Goal: Transaction & Acquisition: Purchase product/service

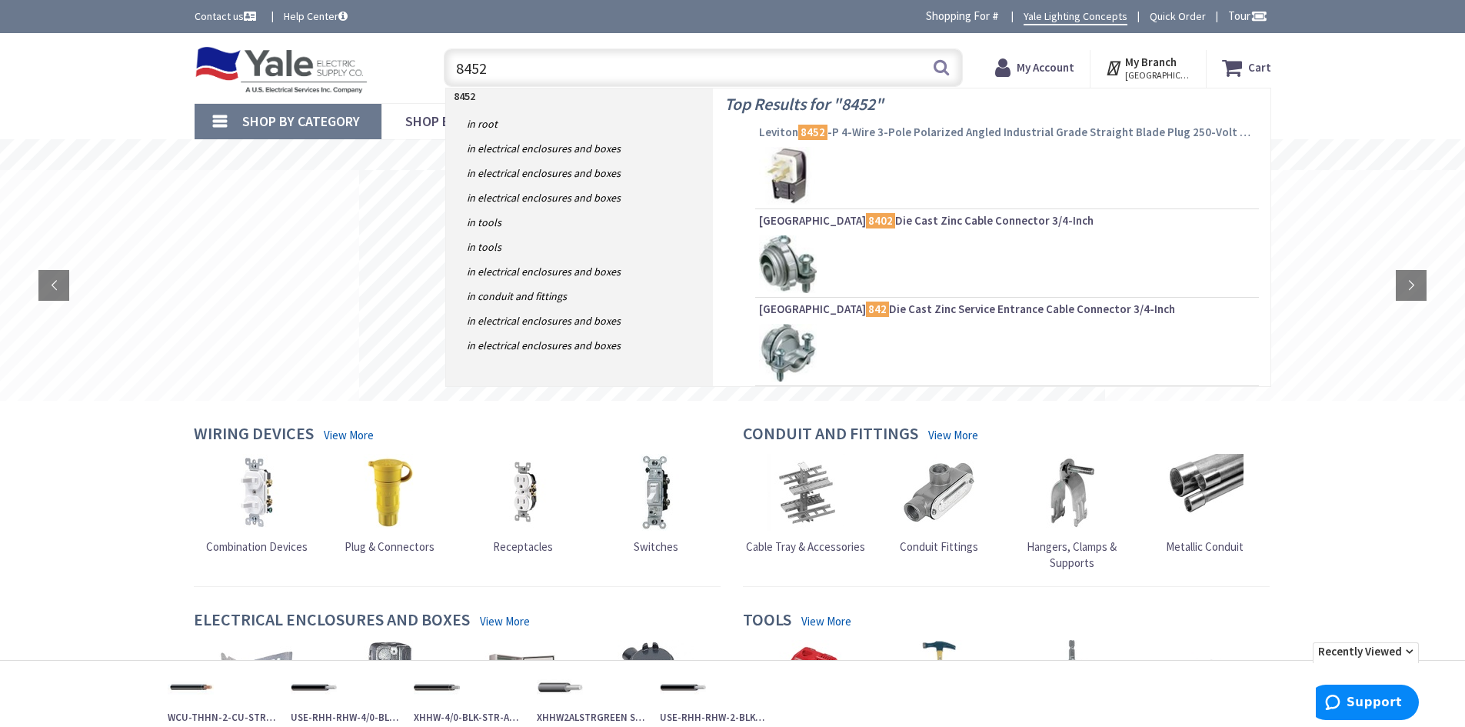
type input "8452"
click at [911, 129] on span "Leviton 8452 -P 4-Wire 3-Pole Polarized Angled Industrial Grade Straight Blade …" at bounding box center [1007, 132] width 496 height 15
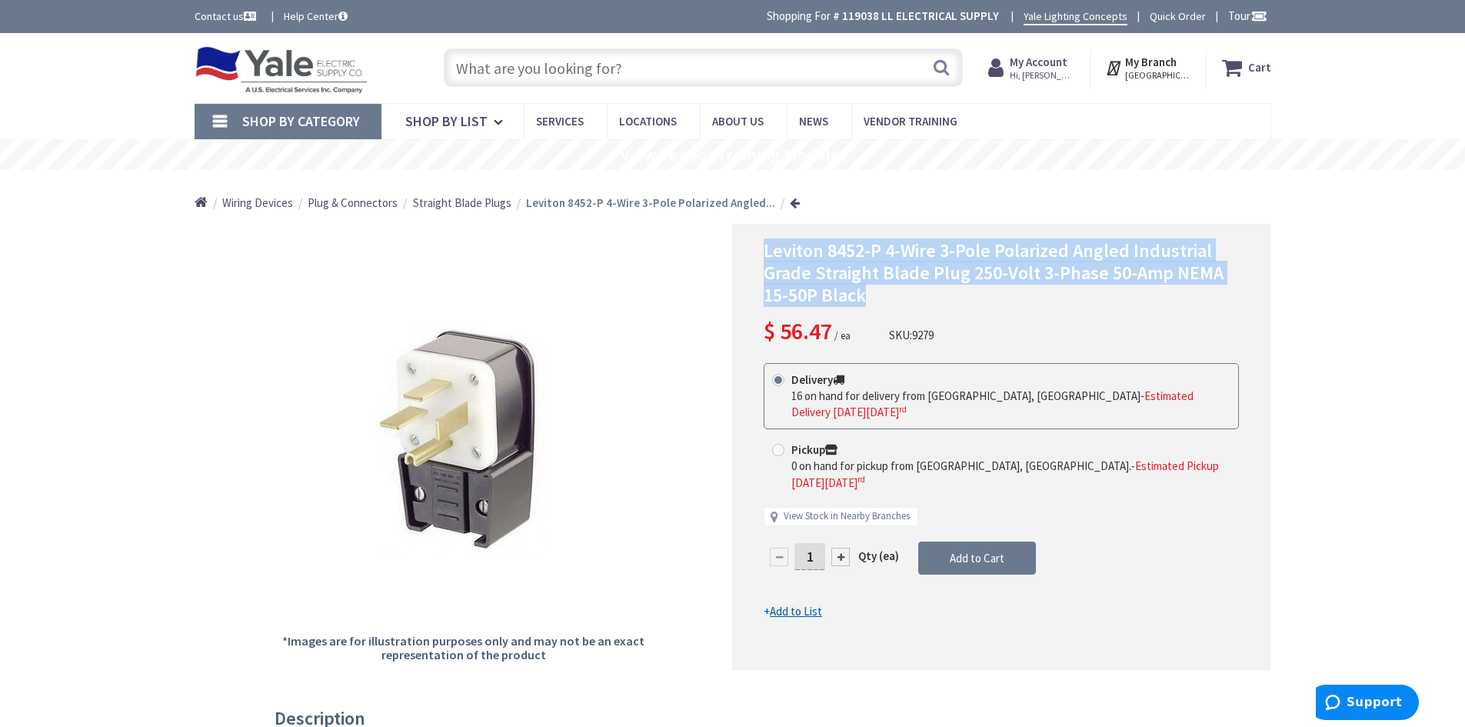
drag, startPoint x: 875, startPoint y: 295, endPoint x: 764, endPoint y: 260, distance: 117.0
click at [764, 260] on h1 "Leviton 8452-P 4-Wire 3-Pole Polarized Angled Industrial Grade Straight Blade P…" at bounding box center [1001, 273] width 475 height 66
click at [764, 260] on span "Leviton 8452-P 4-Wire 3-Pole Polarized Angled Industrial Grade Straight Blade P…" at bounding box center [994, 272] width 460 height 68
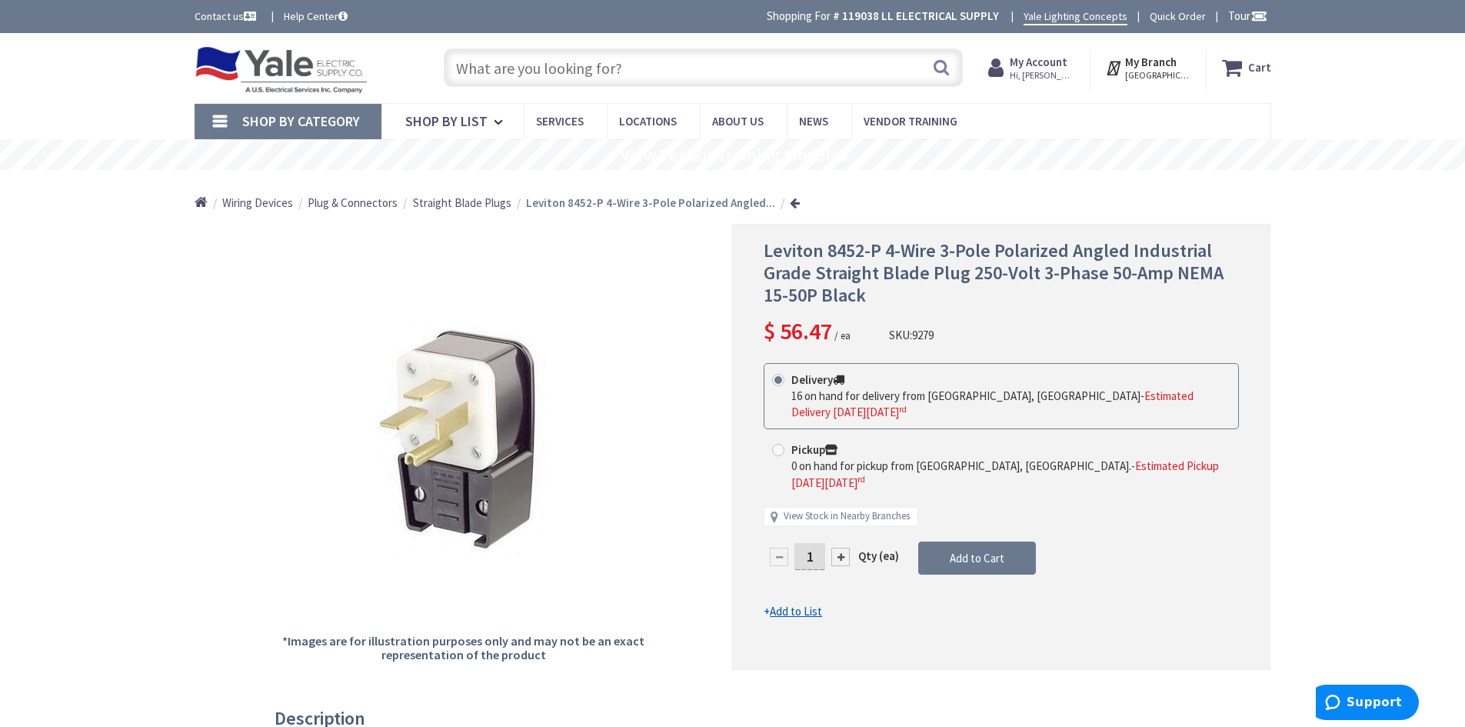
drag, startPoint x: 764, startPoint y: 260, endPoint x: 1151, endPoint y: 342, distance: 396.3
click at [1151, 342] on div "Leviton 8452-P 4-Wire 3-Pole Polarized Angled Industrial Grade Straight Blade P…" at bounding box center [1001, 293] width 475 height 107
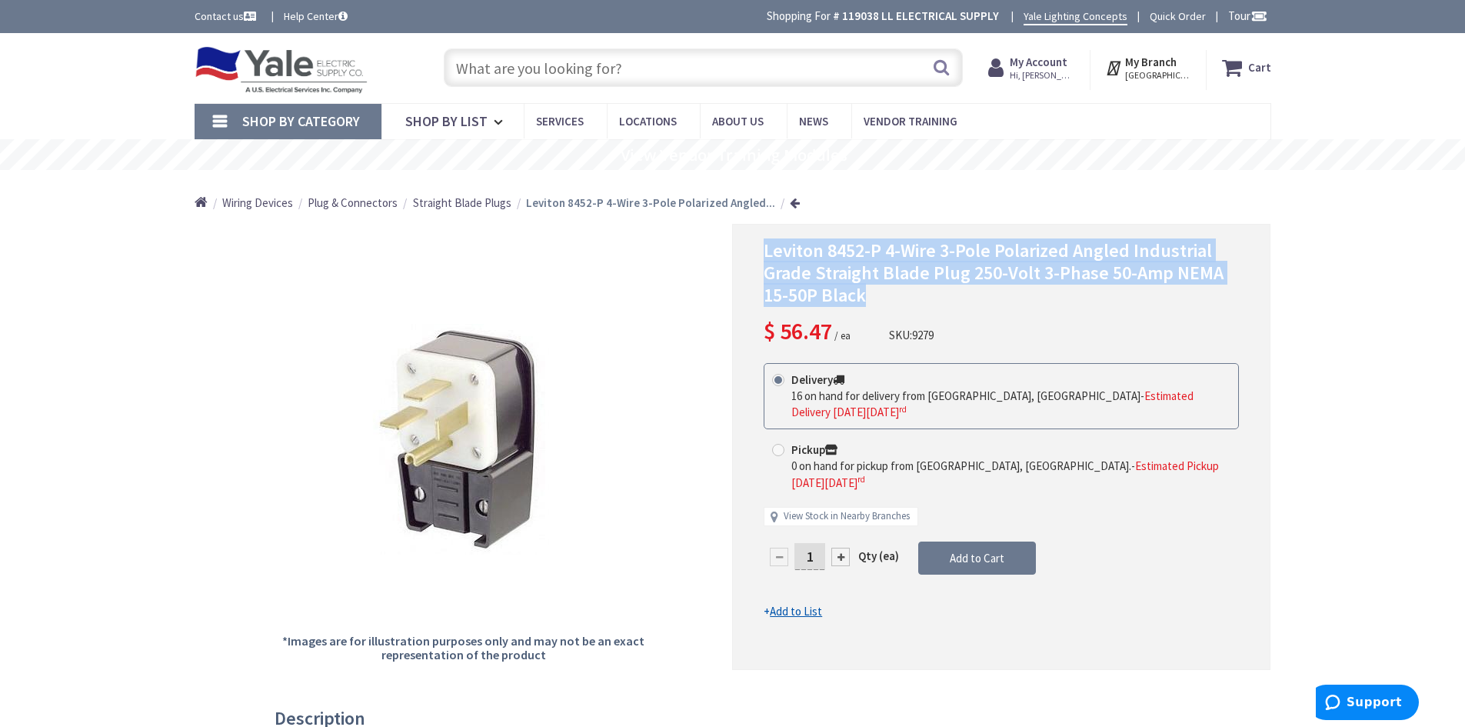
drag, startPoint x: 868, startPoint y: 296, endPoint x: 761, endPoint y: 251, distance: 115.4
click at [761, 251] on div "Leviton 8452-P 4-Wire 3-Pole Polarized Angled Industrial Grade Straight Blade P…" at bounding box center [1001, 446] width 538 height 445
copy span "Leviton 8452-P 4-Wire 3-Pole Polarized Angled Industrial Grade Straight Blade P…"
